Goal: Task Accomplishment & Management: Manage account settings

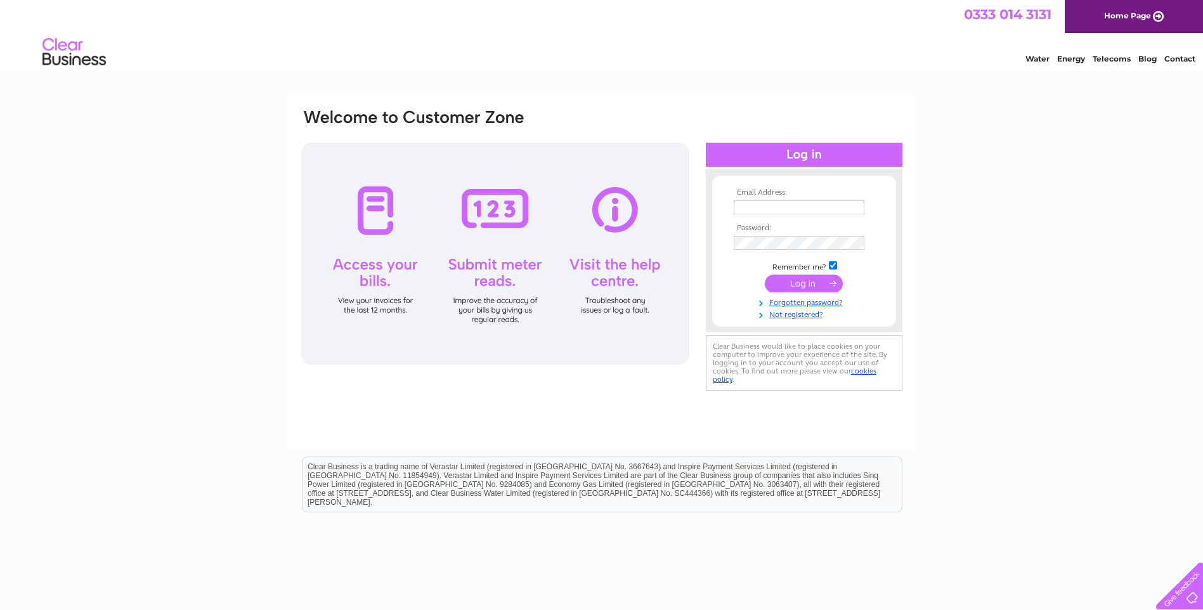
type input "jacksonhart@wwmail.co.uk"
click at [804, 284] on input "submit" at bounding box center [803, 283] width 78 height 18
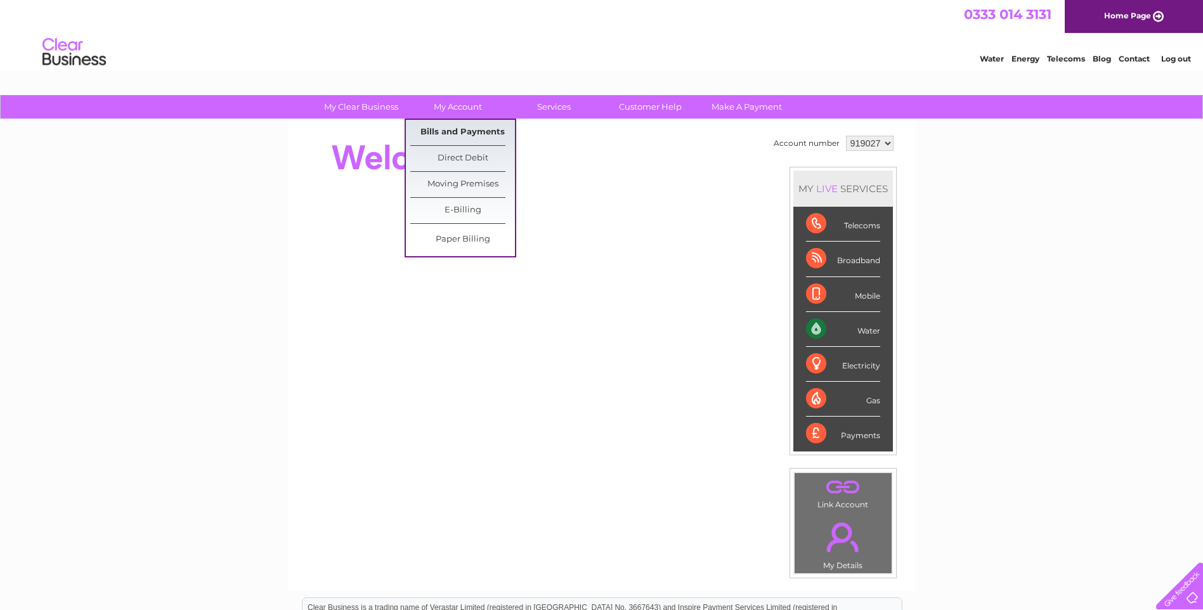
click at [465, 127] on link "Bills and Payments" at bounding box center [462, 132] width 105 height 25
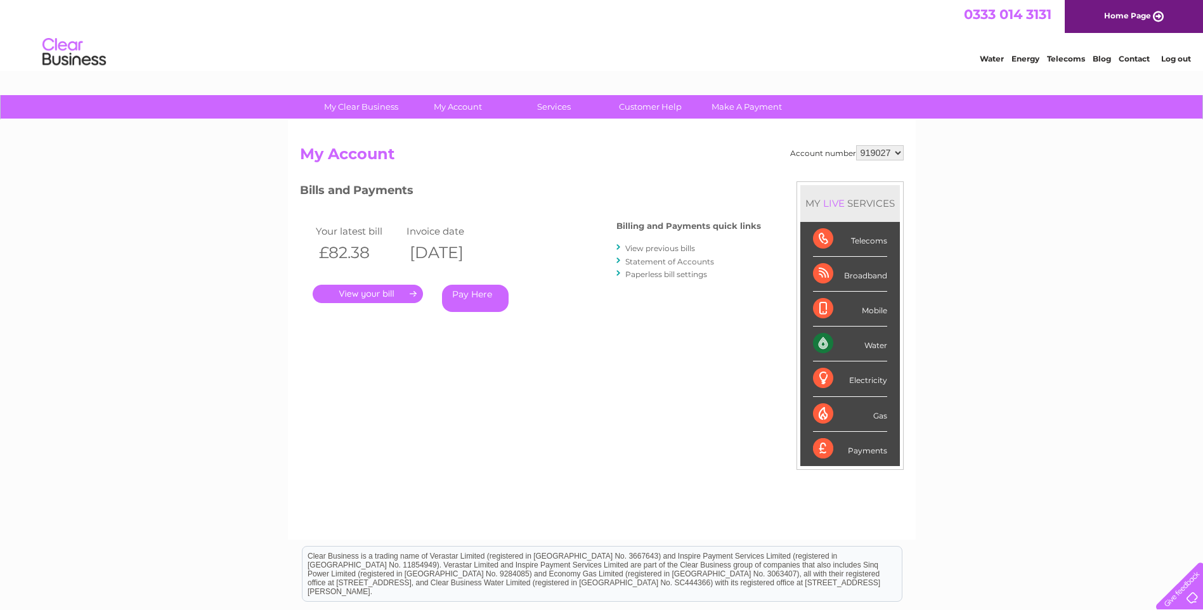
click at [367, 293] on link "." at bounding box center [368, 294] width 110 height 18
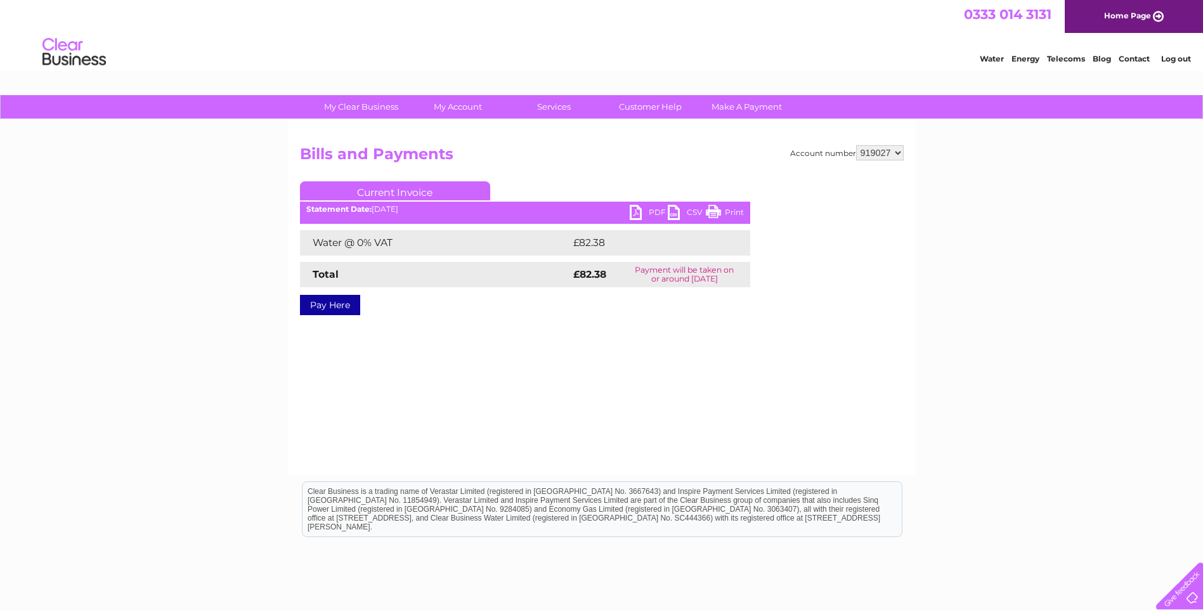
click at [636, 210] on link "PDF" at bounding box center [648, 214] width 38 height 18
